Goal: Complete application form

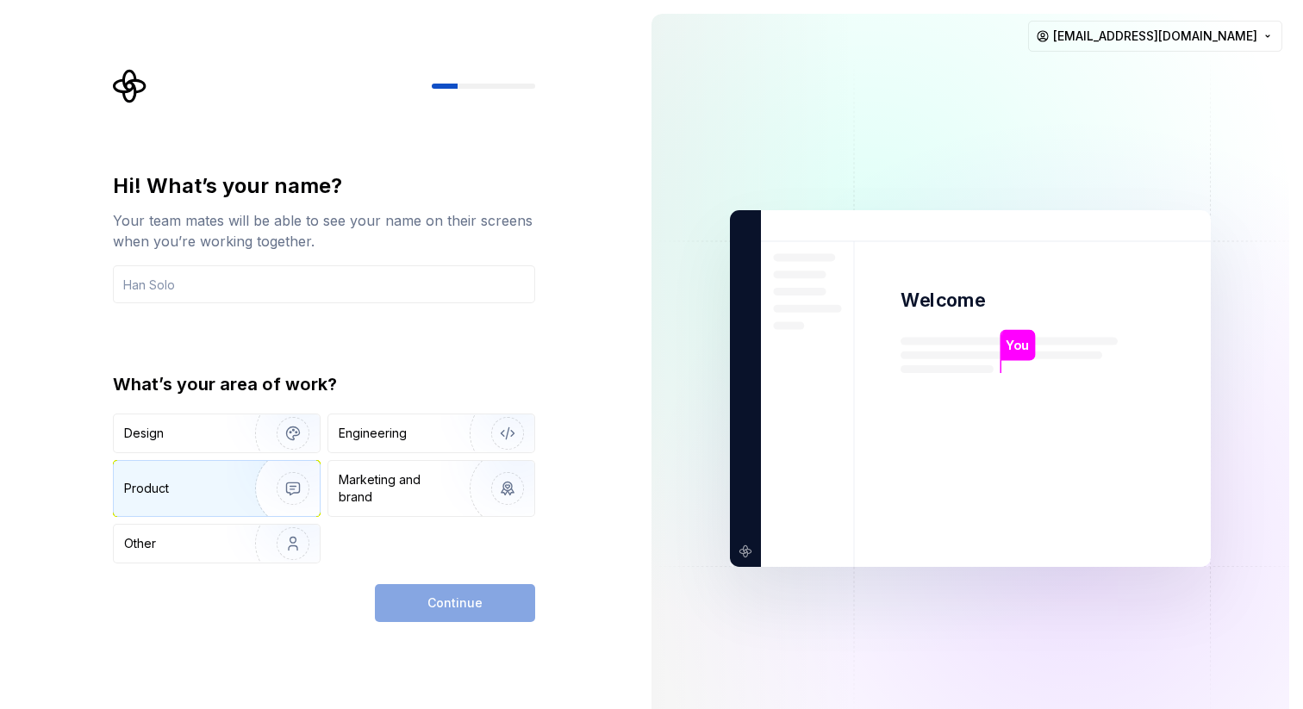
click at [195, 478] on div "Product" at bounding box center [217, 488] width 206 height 55
click at [222, 280] on input "text" at bounding box center [324, 284] width 422 height 38
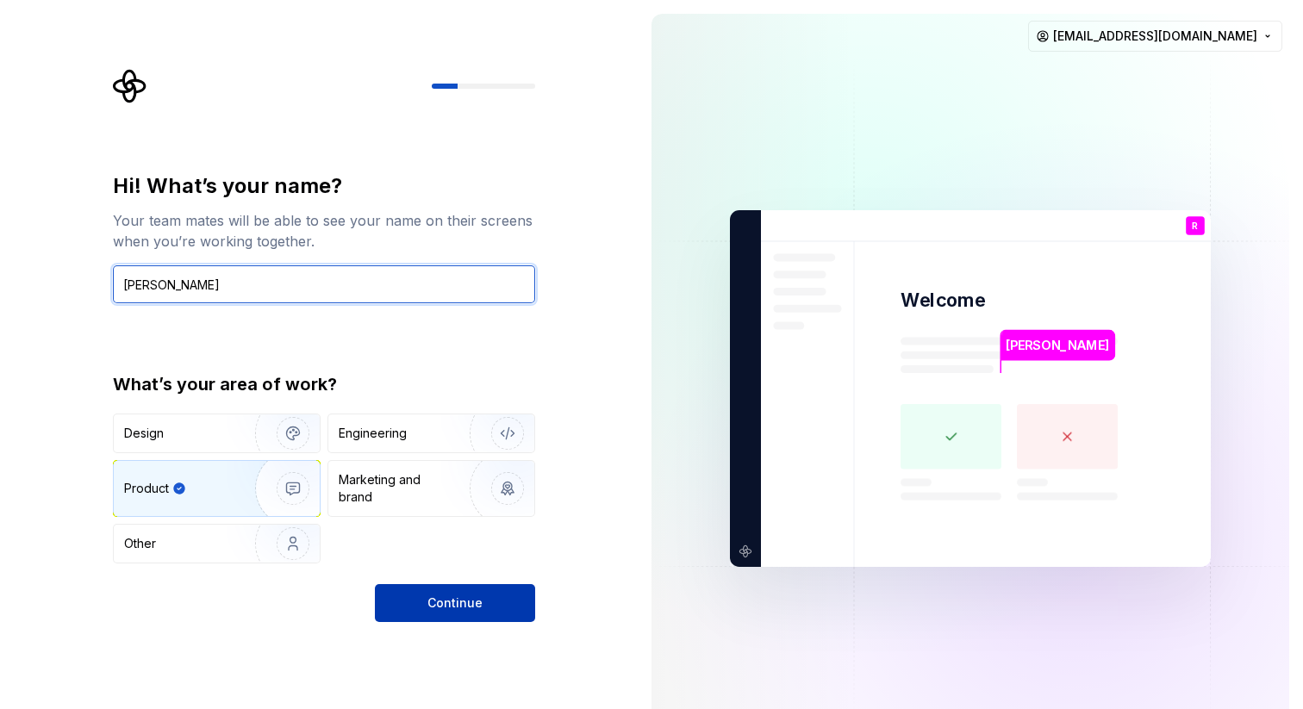
type input "[PERSON_NAME]"
click at [423, 600] on button "Continue" at bounding box center [455, 603] width 160 height 38
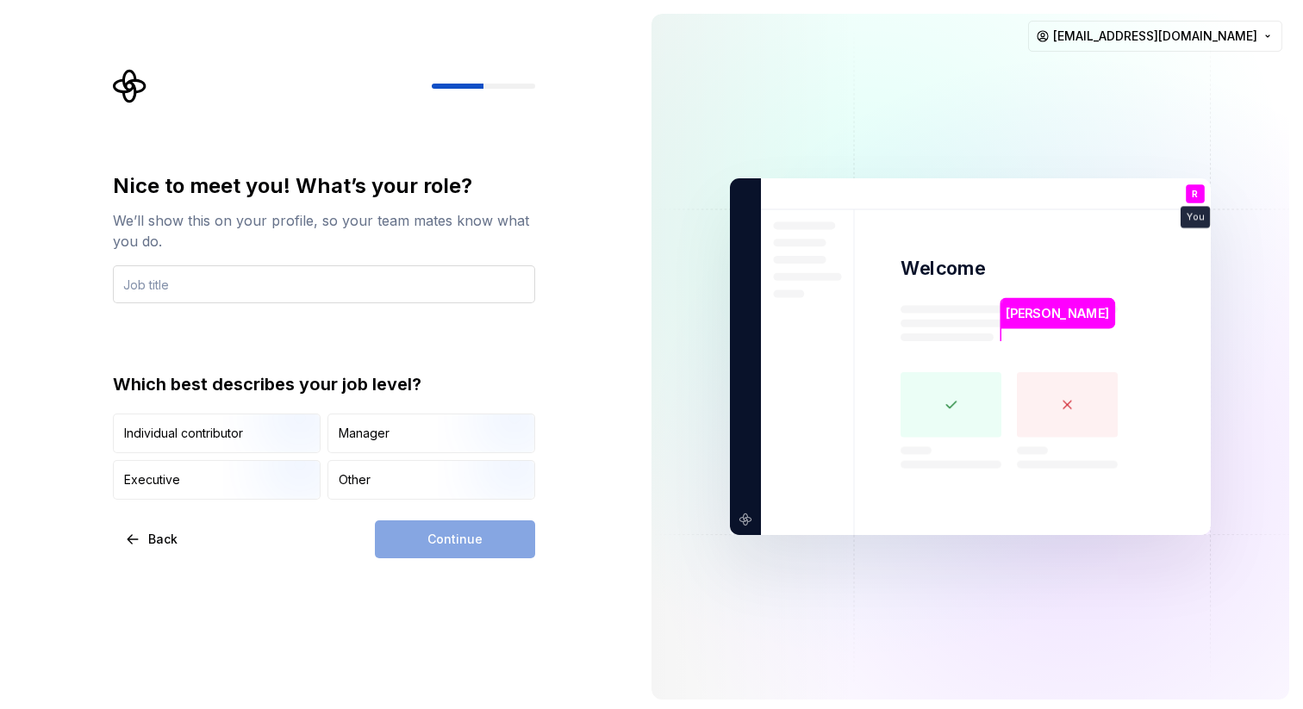
click at [264, 284] on input "text" at bounding box center [324, 284] width 422 height 38
type input "PM"
click at [256, 431] on img "button" at bounding box center [278, 455] width 110 height 116
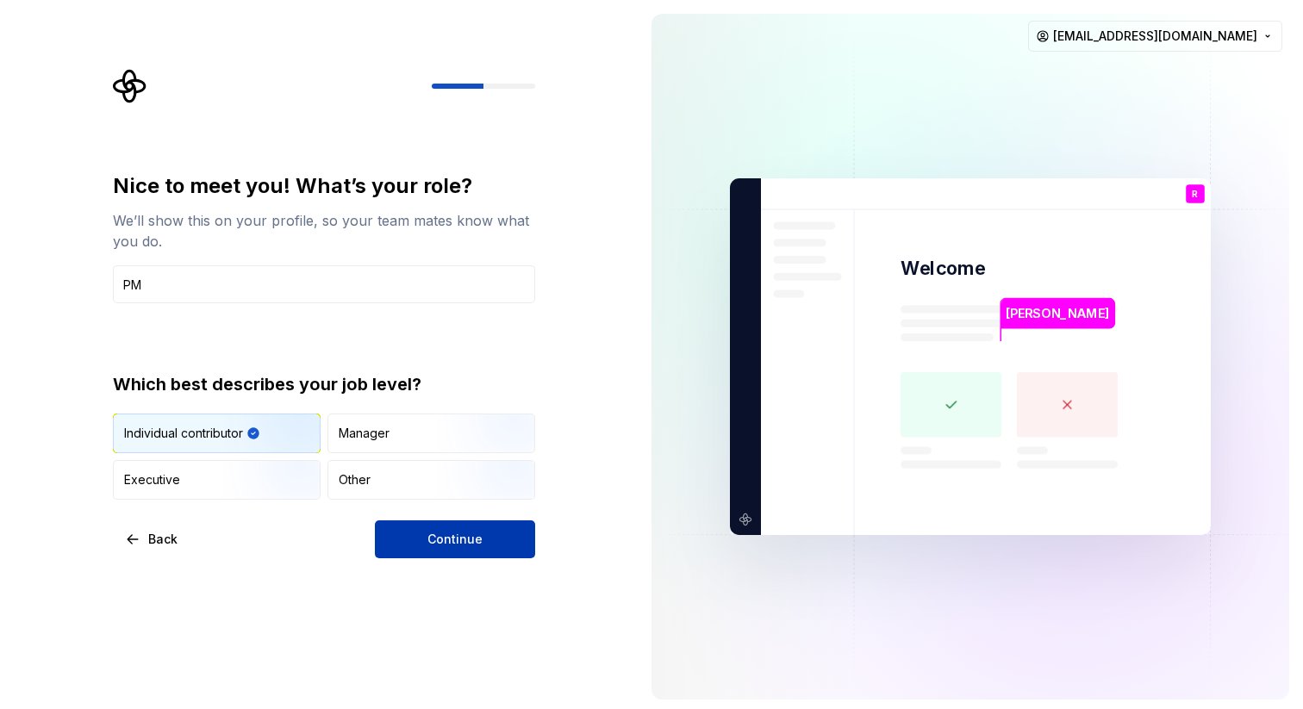
click at [472, 537] on span "Continue" at bounding box center [455, 539] width 55 height 17
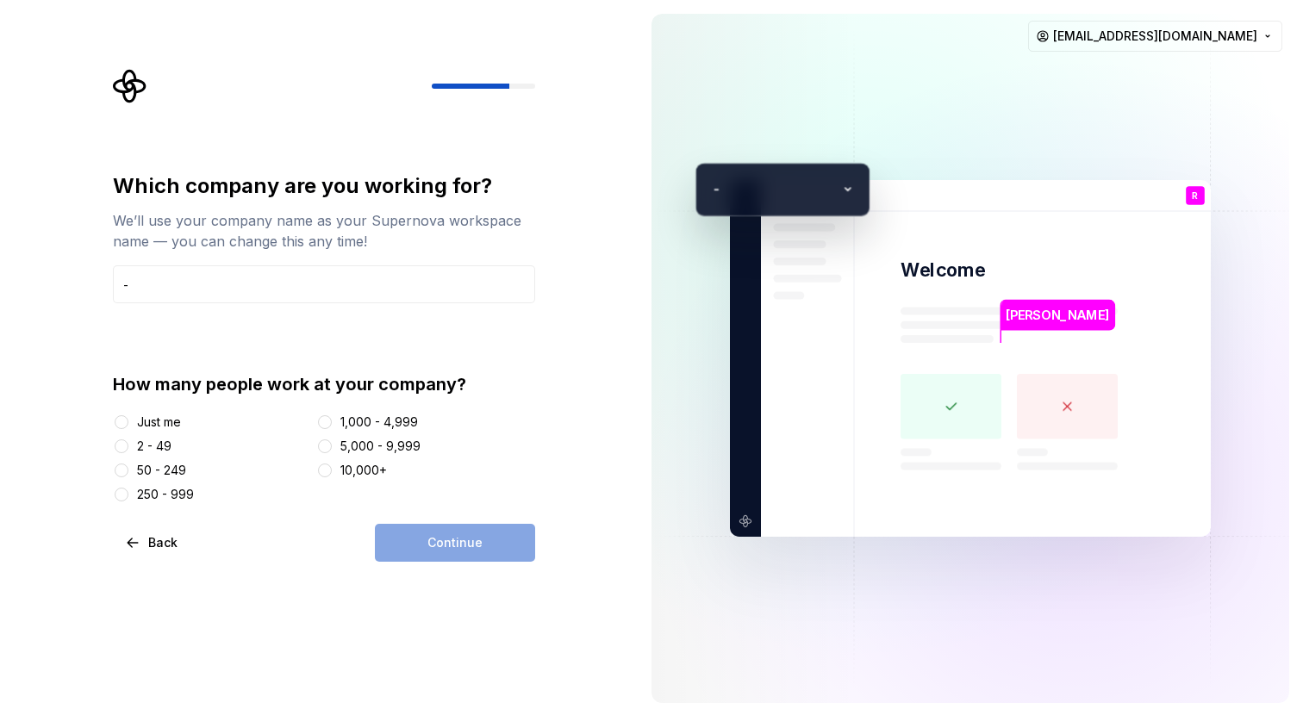
type input "-"
click at [83, 351] on div "Which company are you working for? We’ll use your company name as your Supernov…" at bounding box center [319, 358] width 638 height 717
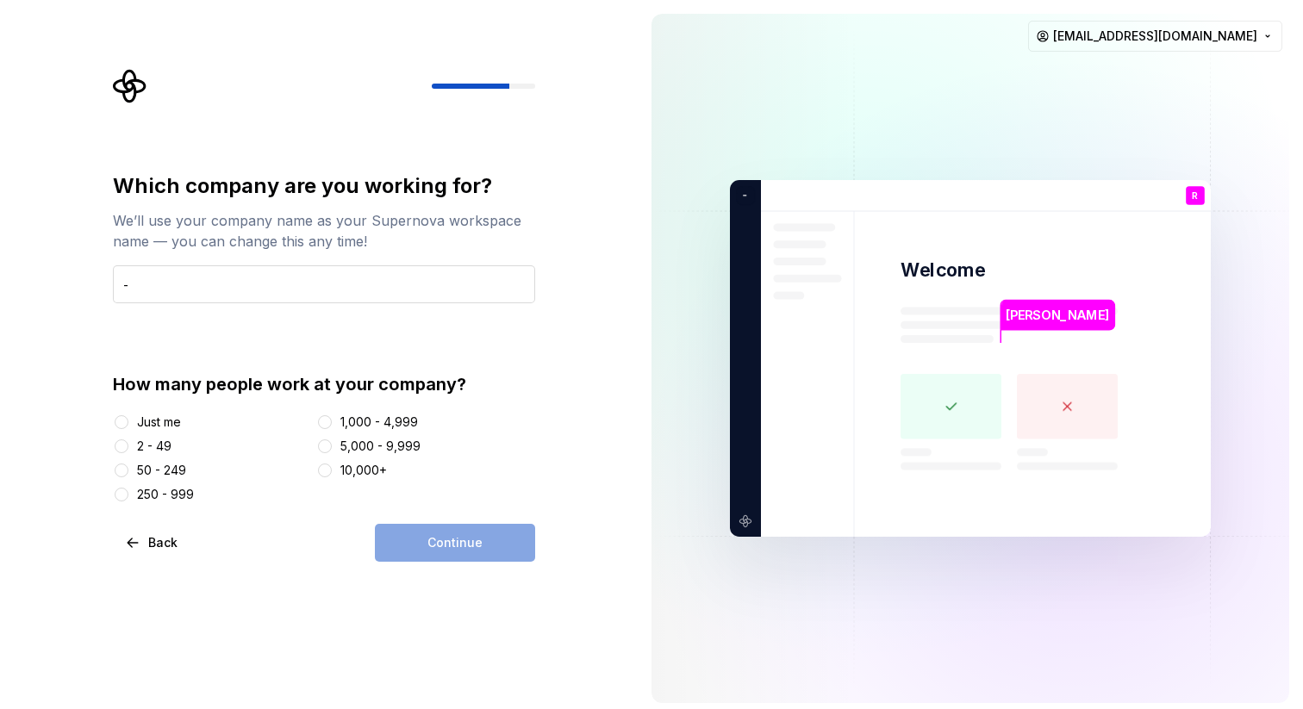
click at [222, 283] on input "-" at bounding box center [324, 284] width 422 height 38
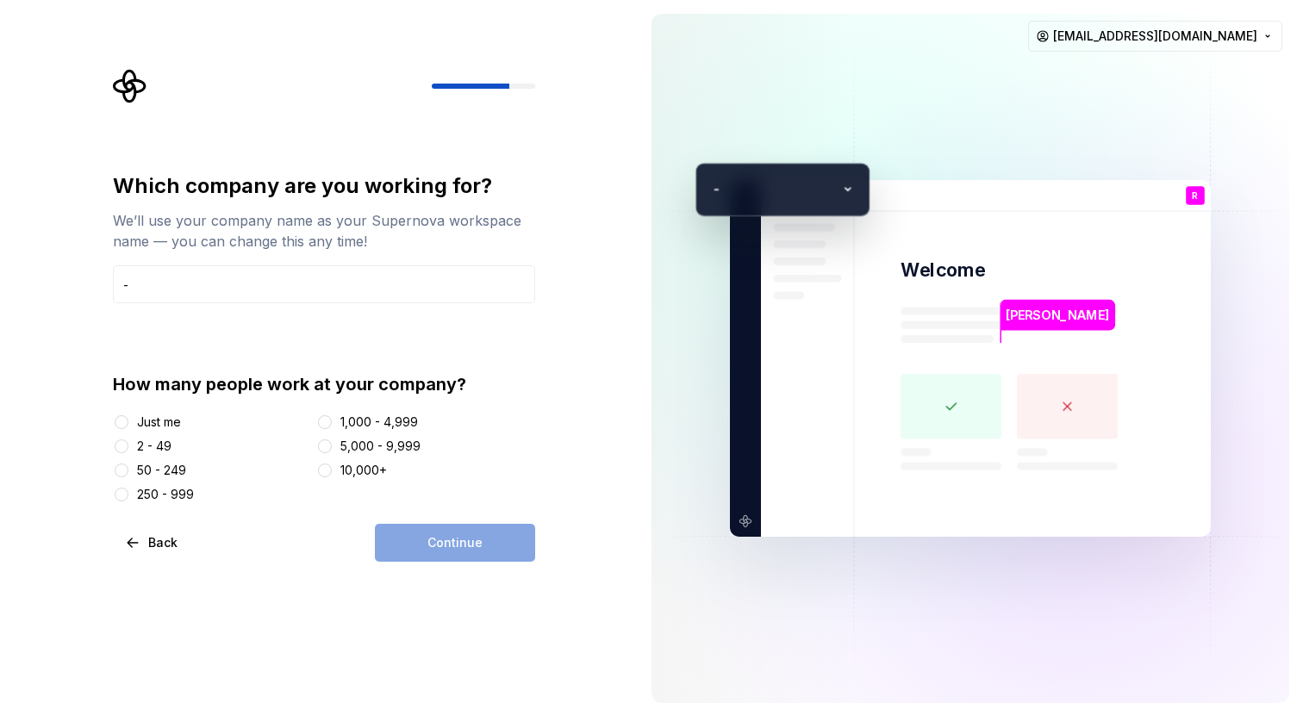
click at [252, 409] on div "How many people work at your company? Just me 2 - 49 50 - 249 250 - 999 1,000 -…" at bounding box center [324, 437] width 422 height 131
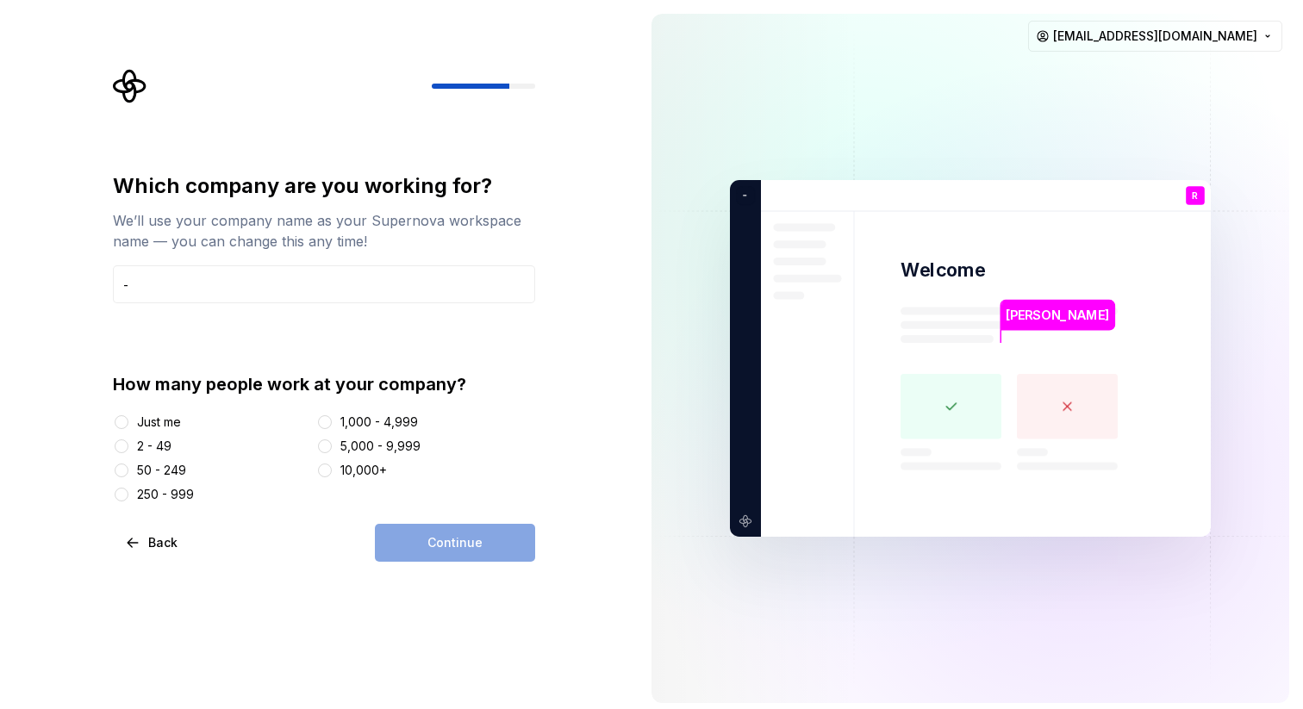
click at [158, 417] on div "Just me" at bounding box center [159, 422] width 44 height 17
click at [128, 417] on button "Just me" at bounding box center [122, 422] width 14 height 14
click at [465, 552] on button "Continue" at bounding box center [455, 543] width 160 height 38
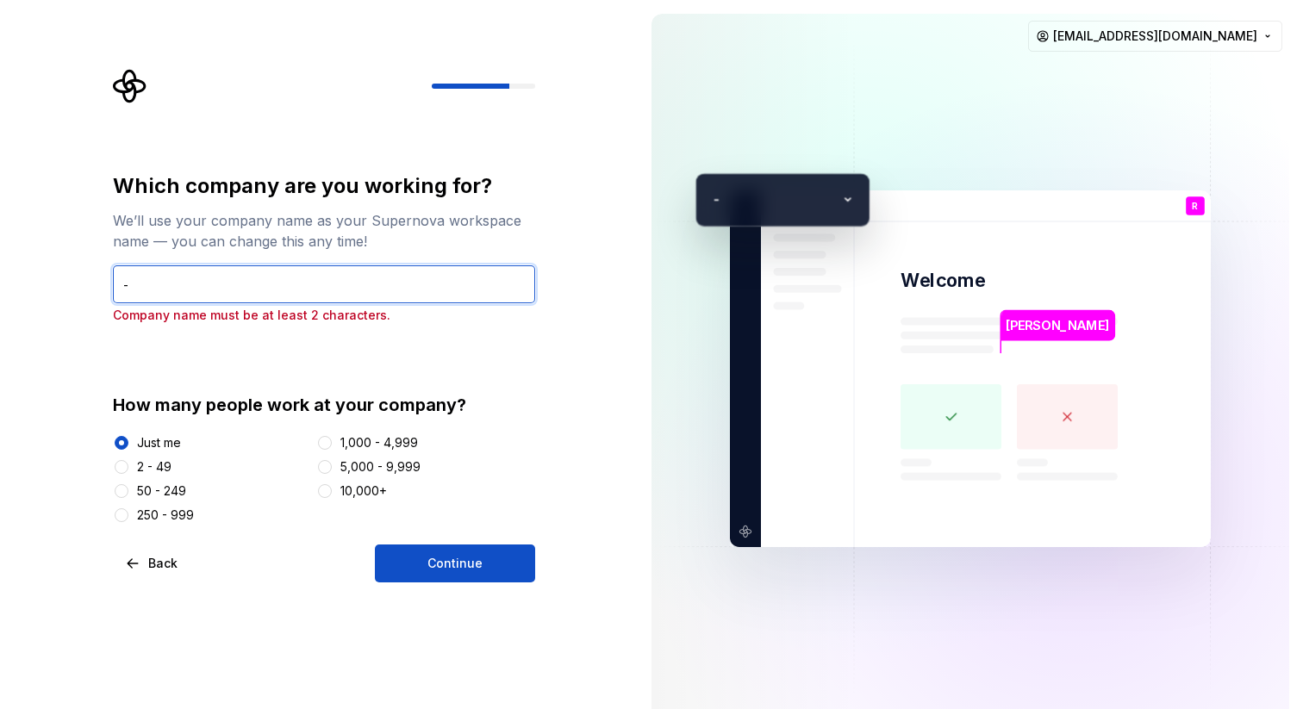
click at [286, 276] on input "-" at bounding box center [324, 284] width 422 height 38
type input "none"
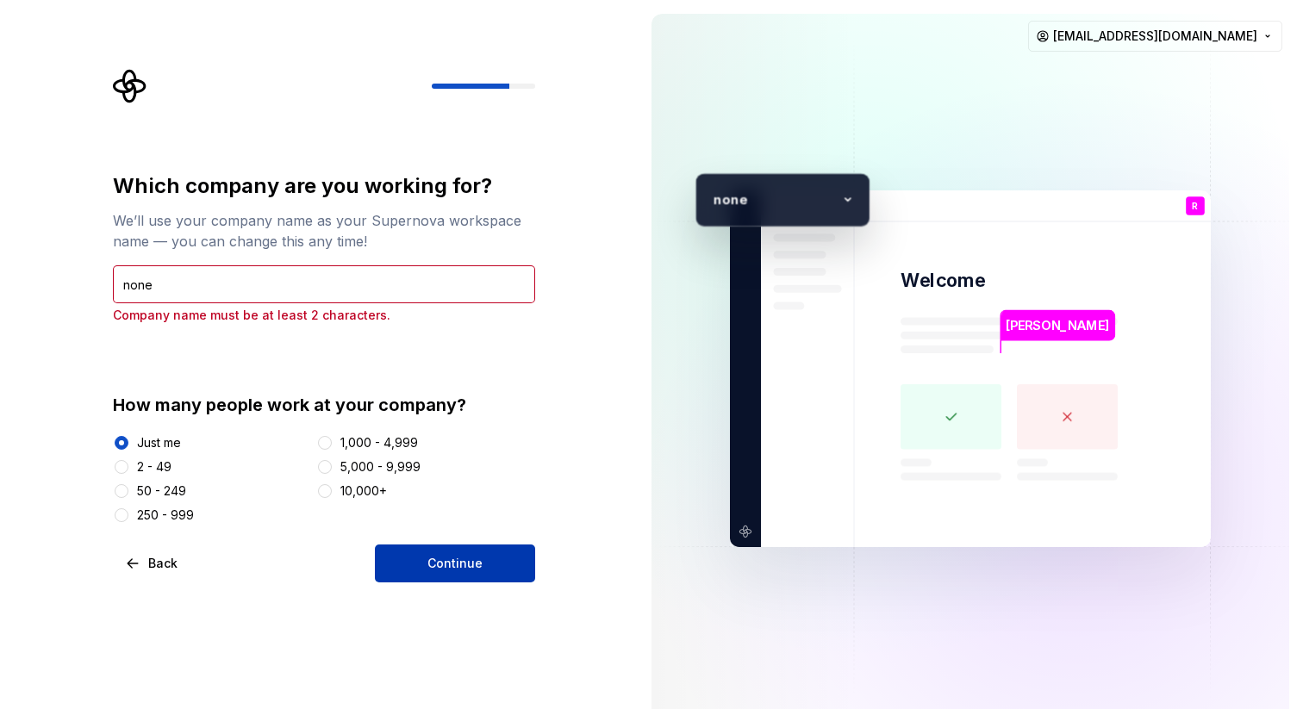
click at [465, 558] on span "Continue" at bounding box center [455, 563] width 55 height 17
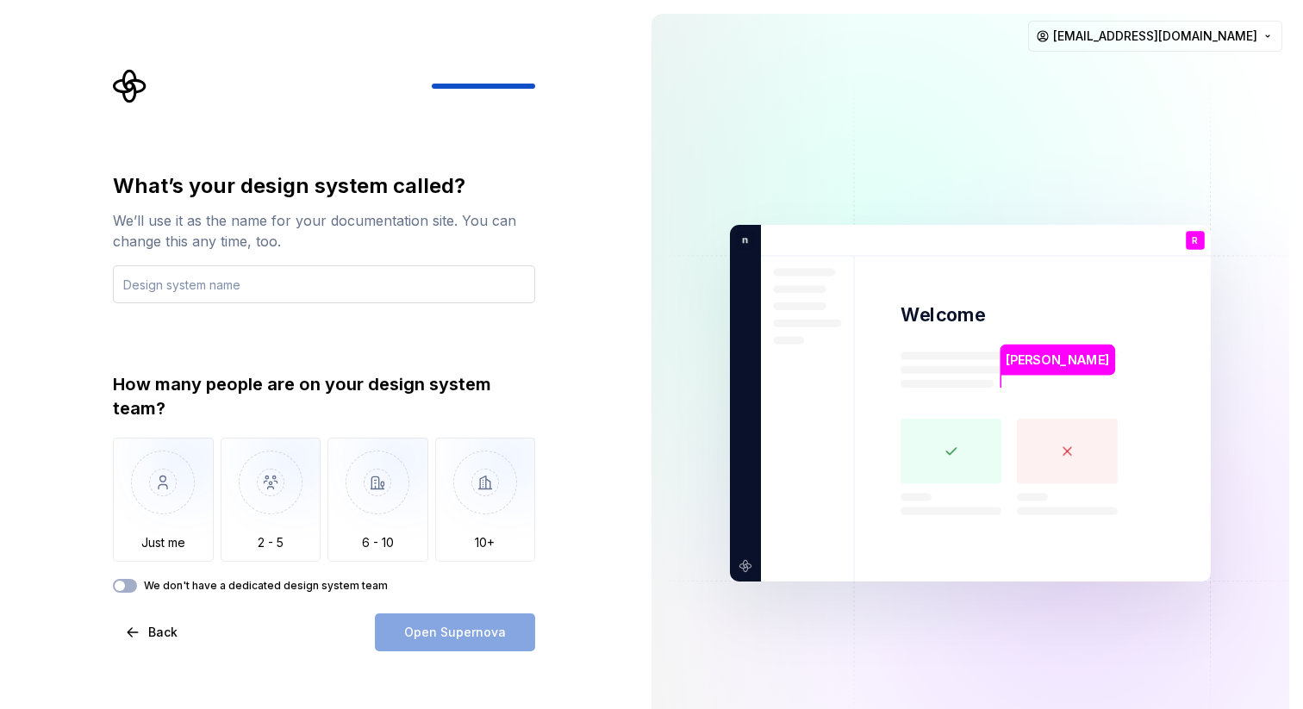
click at [327, 292] on input "text" at bounding box center [324, 284] width 422 height 38
type input "R"
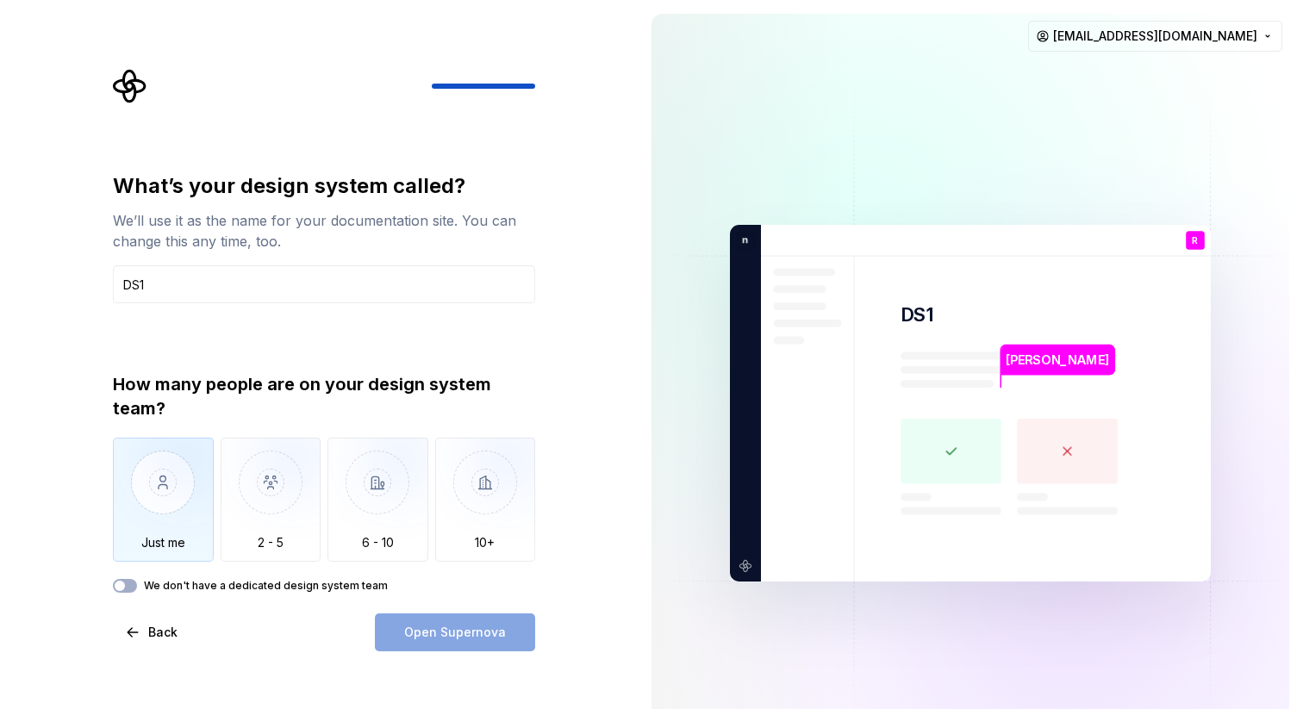
type input "DS1"
click at [152, 484] on img "button" at bounding box center [163, 496] width 101 height 116
click at [470, 636] on span "Open Supernova" at bounding box center [455, 632] width 102 height 17
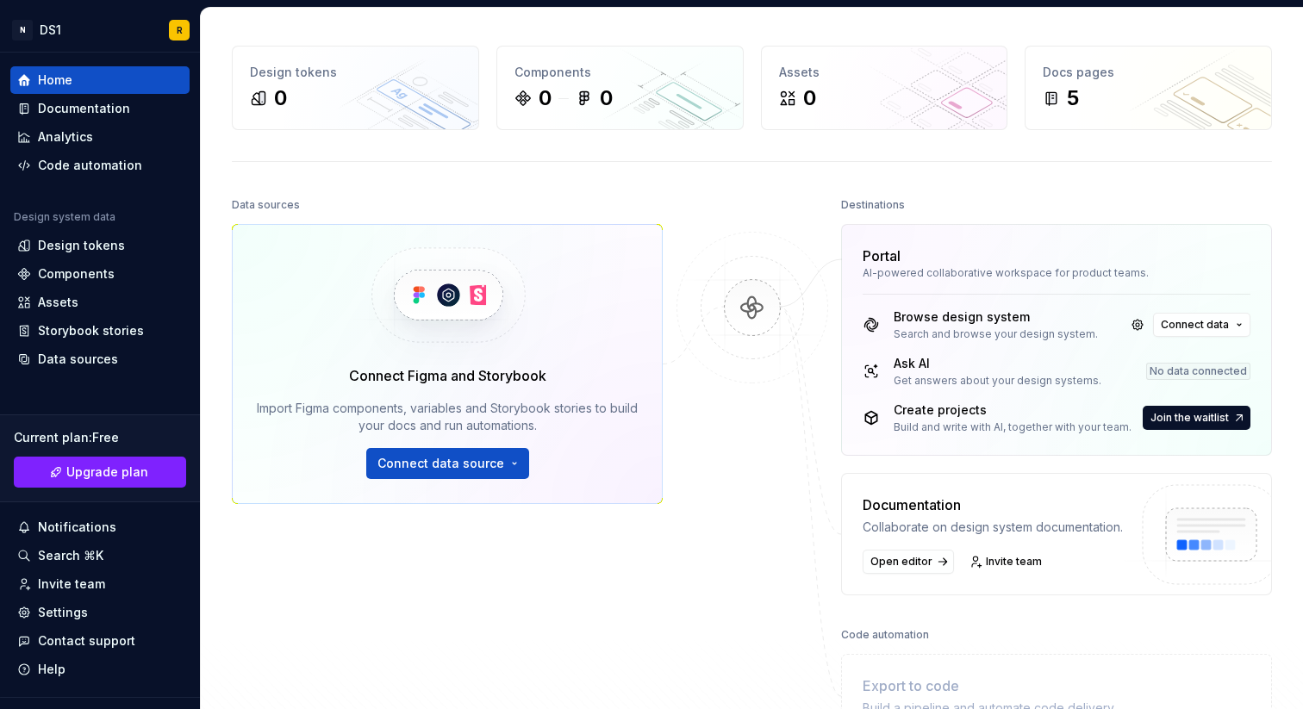
scroll to position [51, 0]
click at [1206, 324] on span "Connect data" at bounding box center [1195, 326] width 68 height 14
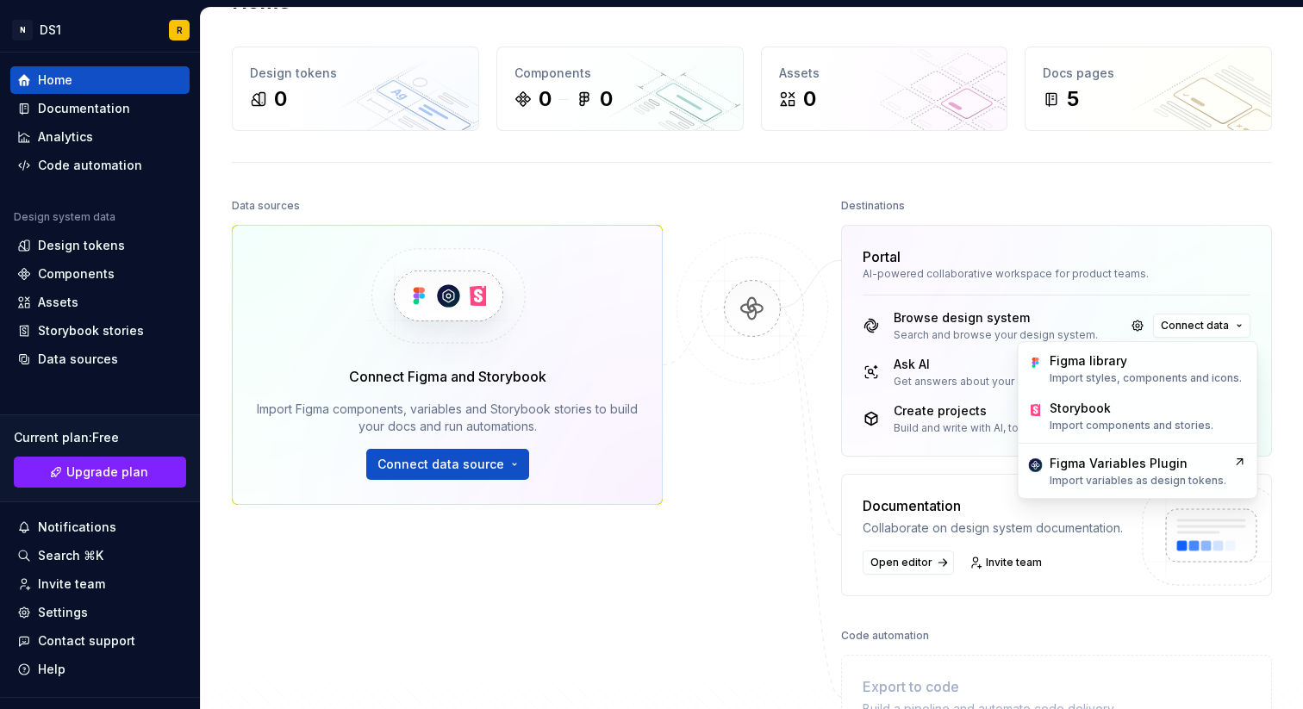
click at [1165, 216] on div "Destinations" at bounding box center [1056, 206] width 431 height 24
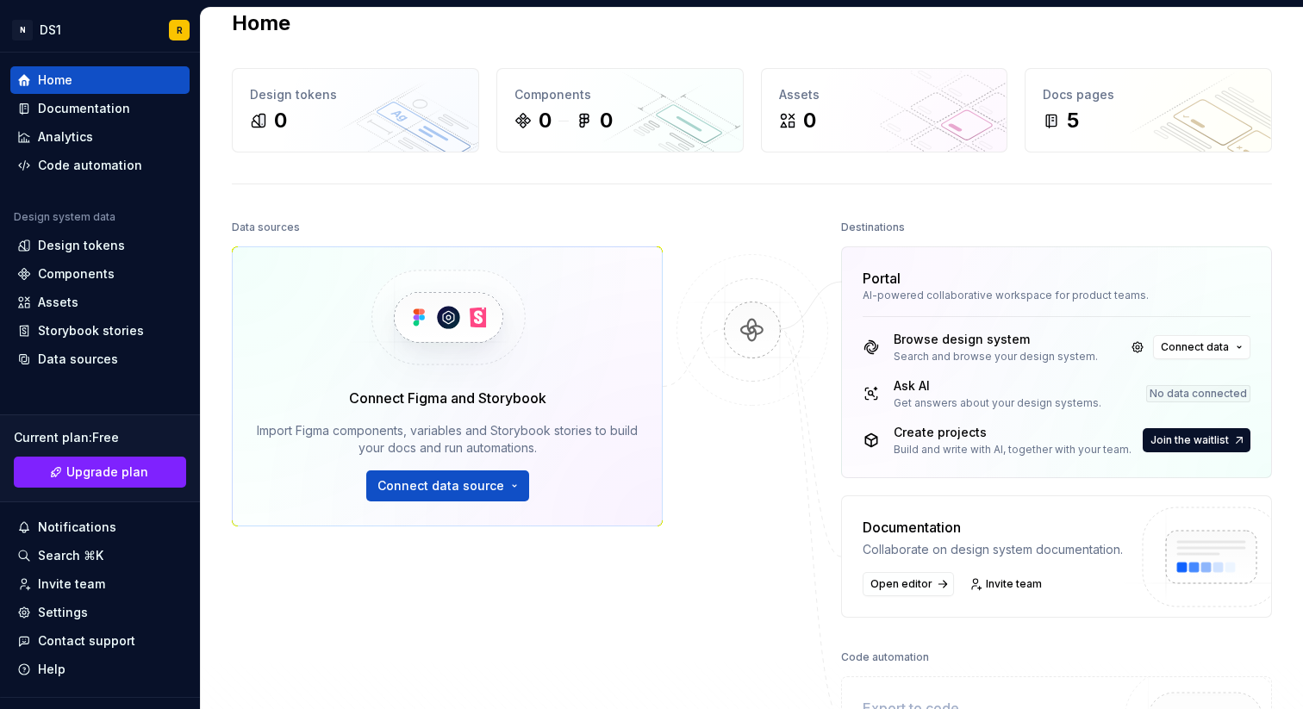
scroll to position [0, 0]
